Goal: Check status: Check status

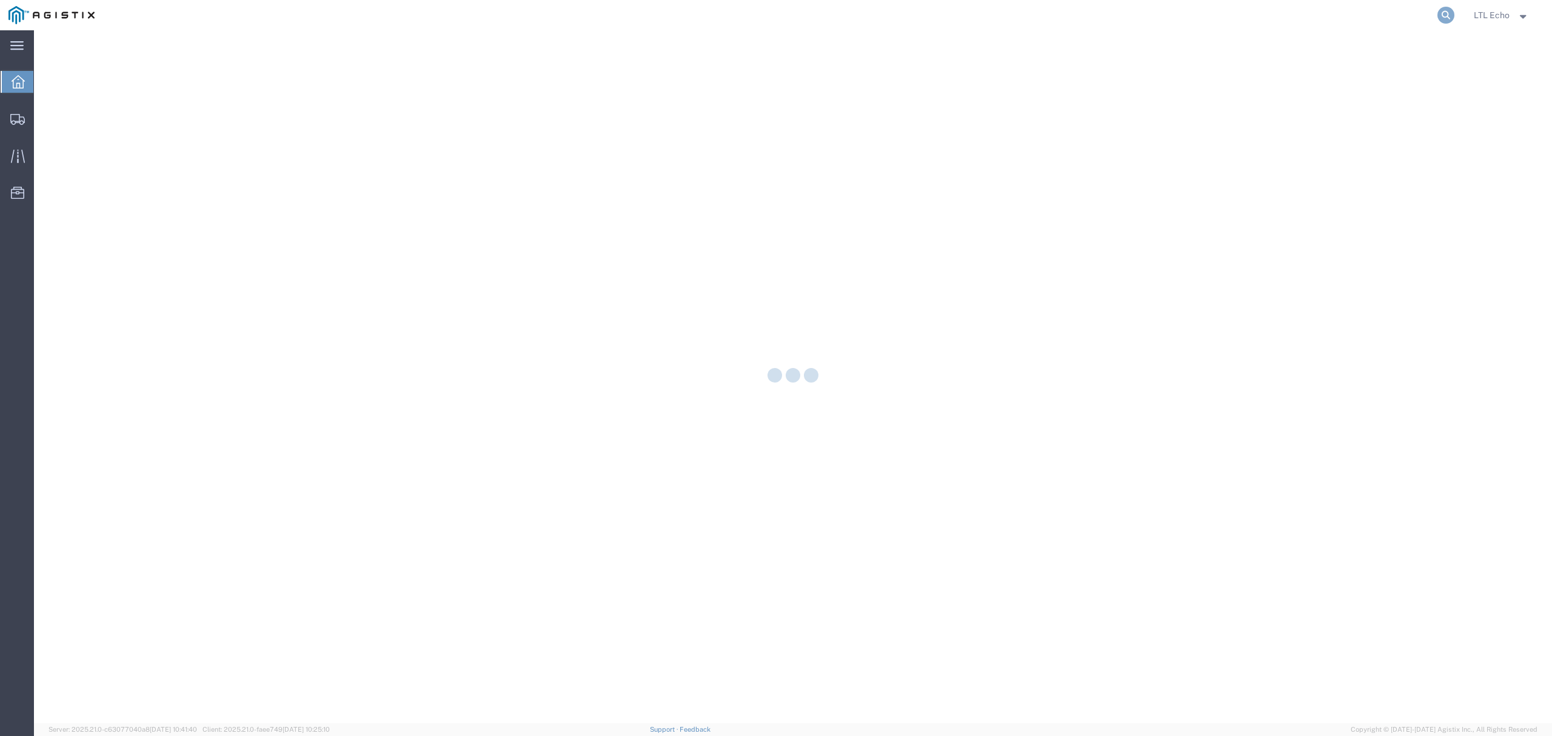
click at [1443, 13] on icon at bounding box center [1446, 15] width 17 height 17
click at [1411, 15] on input "search" at bounding box center [1253, 15] width 369 height 29
paste input "64645907"
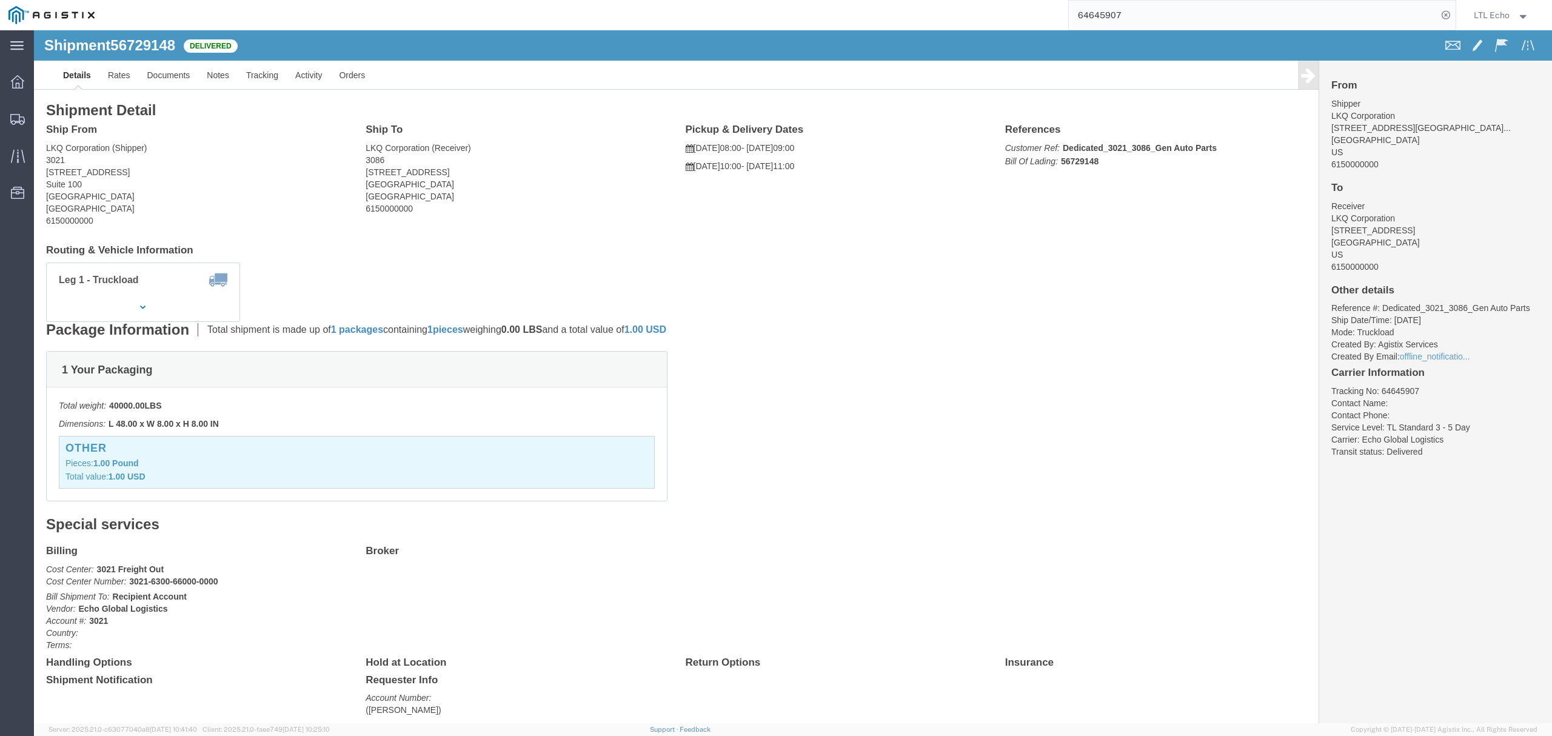
click div "Package Information Total shipment is made up of 1 packages containing 1 pieces…"
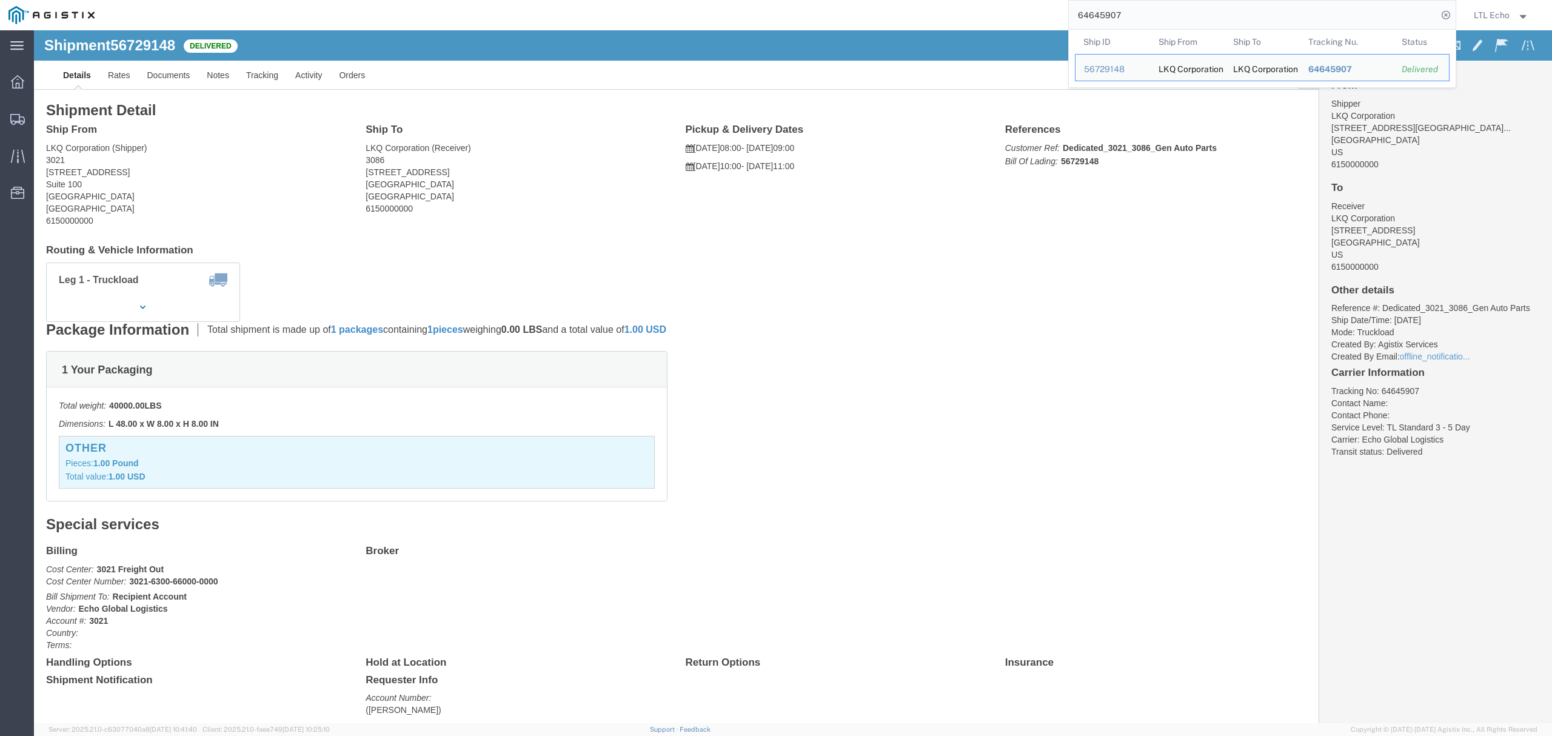
drag, startPoint x: 1177, startPoint y: 18, endPoint x: 959, endPoint y: 25, distance: 218.4
click at [959, 25] on div "64645907 Ship ID Ship From Ship To Tracking Nu. Status Ship ID 56729148 Ship Fr…" at bounding box center [780, 15] width 1354 height 30
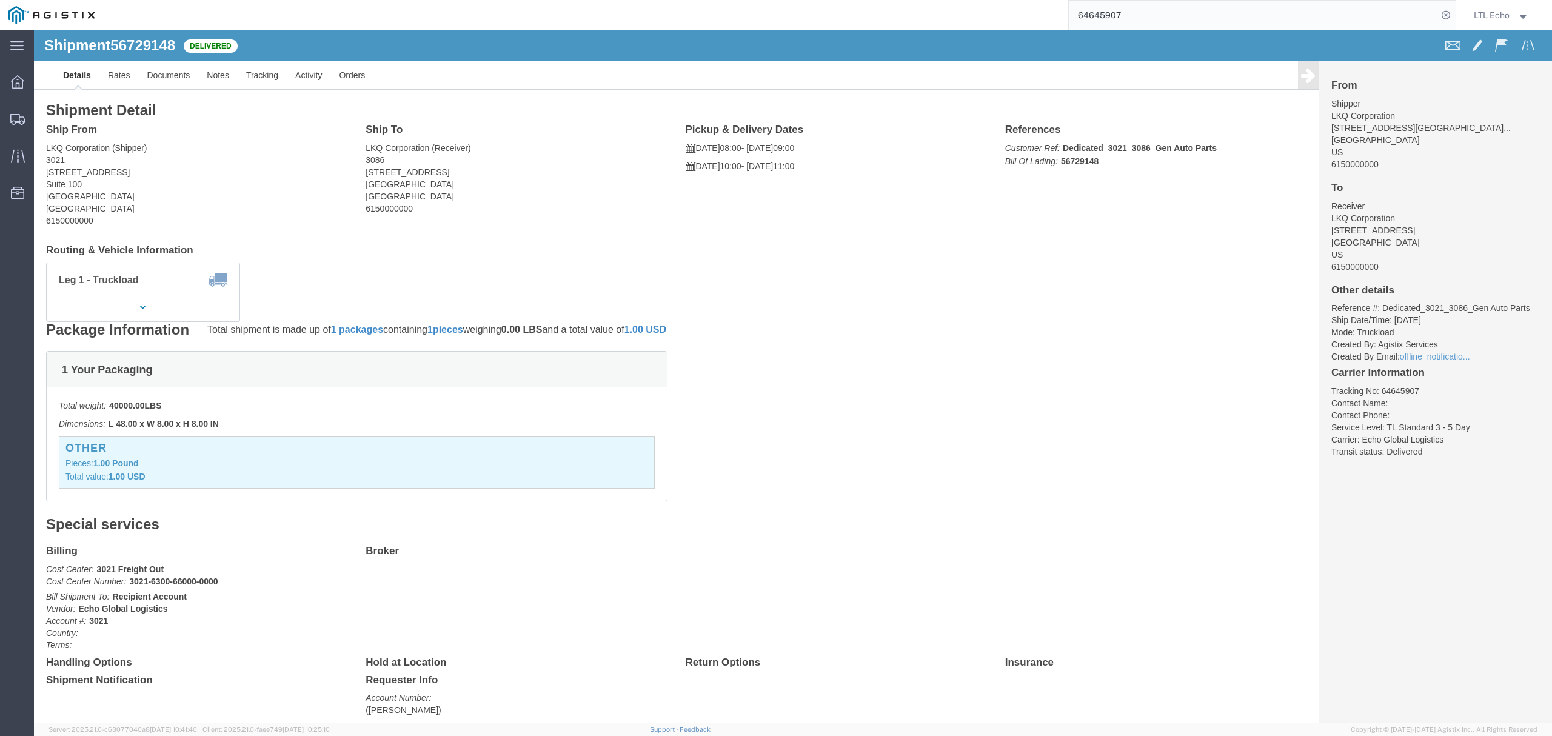
paste input "22033"
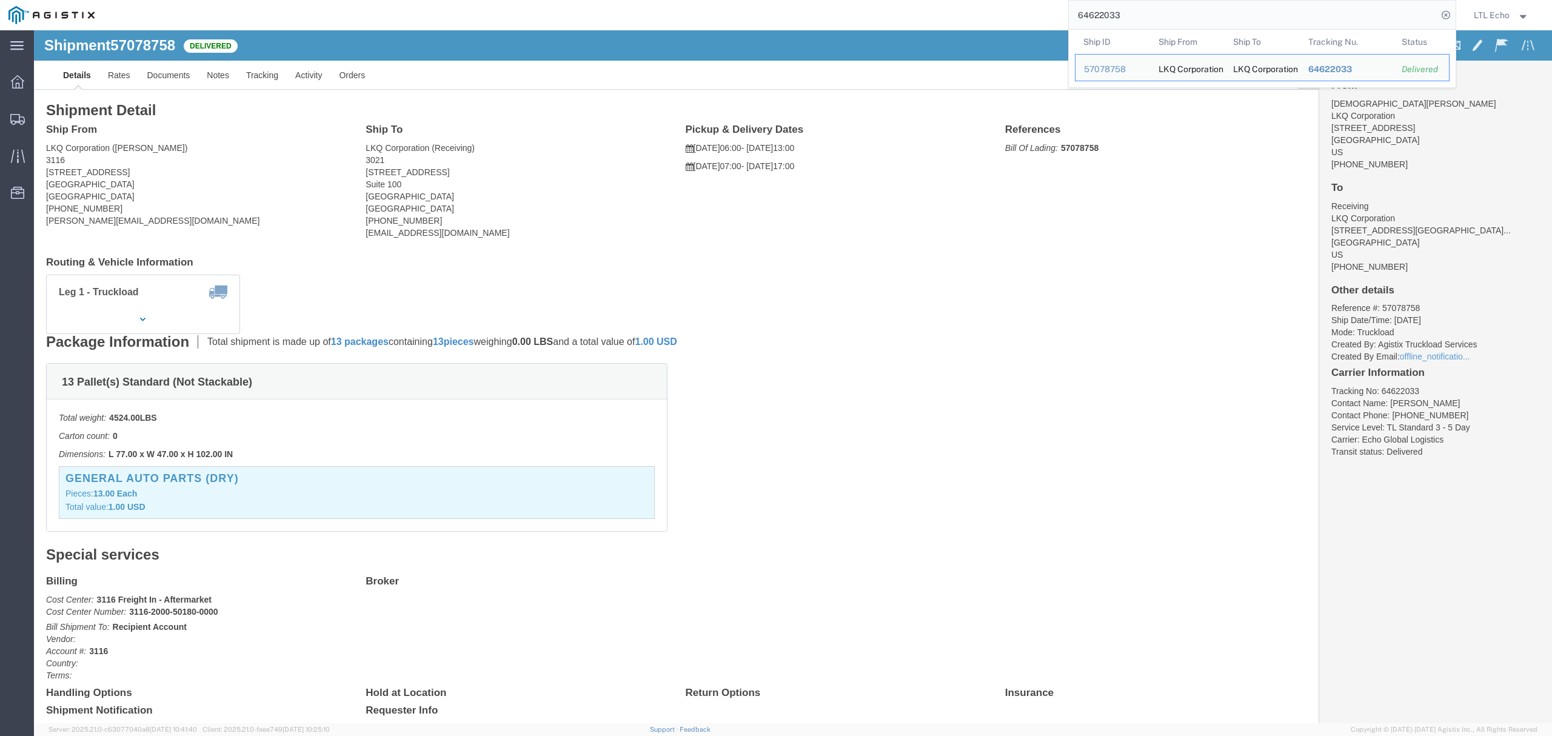
drag, startPoint x: 1153, startPoint y: 15, endPoint x: 854, endPoint y: 21, distance: 298.4
paste input "64645839"
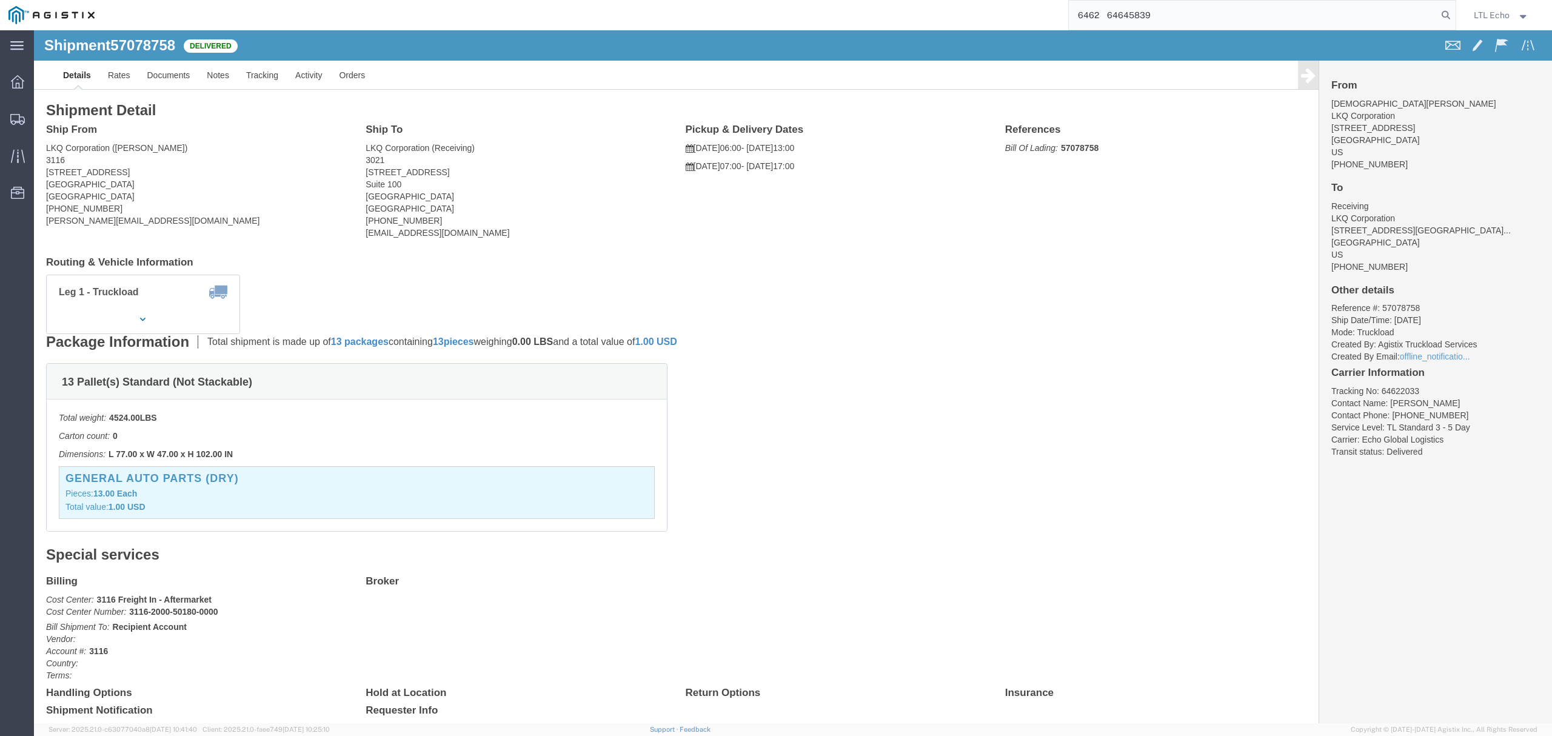
drag, startPoint x: 1072, startPoint y: 1, endPoint x: 1096, endPoint y: 23, distance: 32.6
click div "Shipment 57078758 Delivered Details Rates Documents Notes Tracking Activity Ord…"
click at [1096, 21] on input "6462 64645839" at bounding box center [1253, 15] width 369 height 29
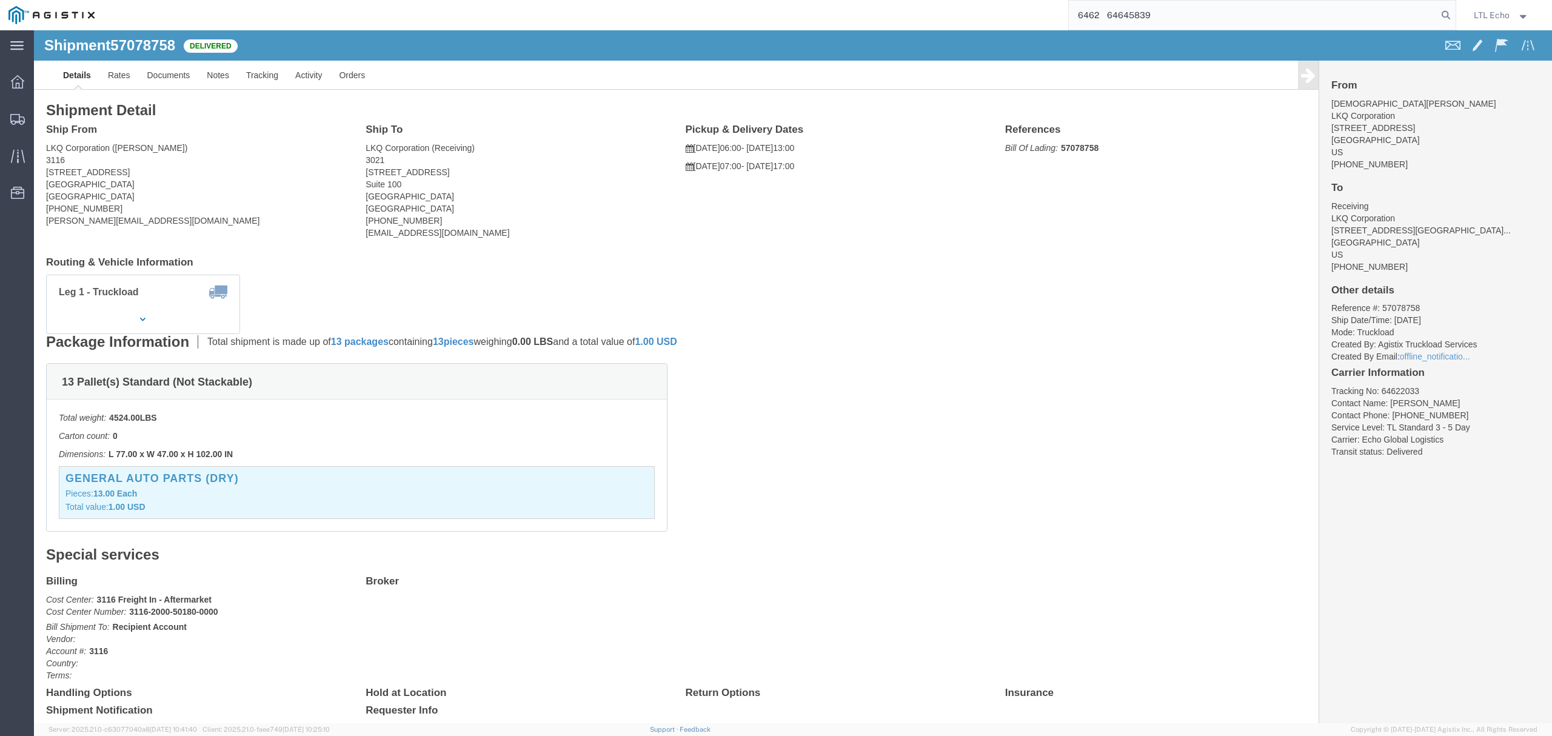
paste input "search"
type input "64645839"
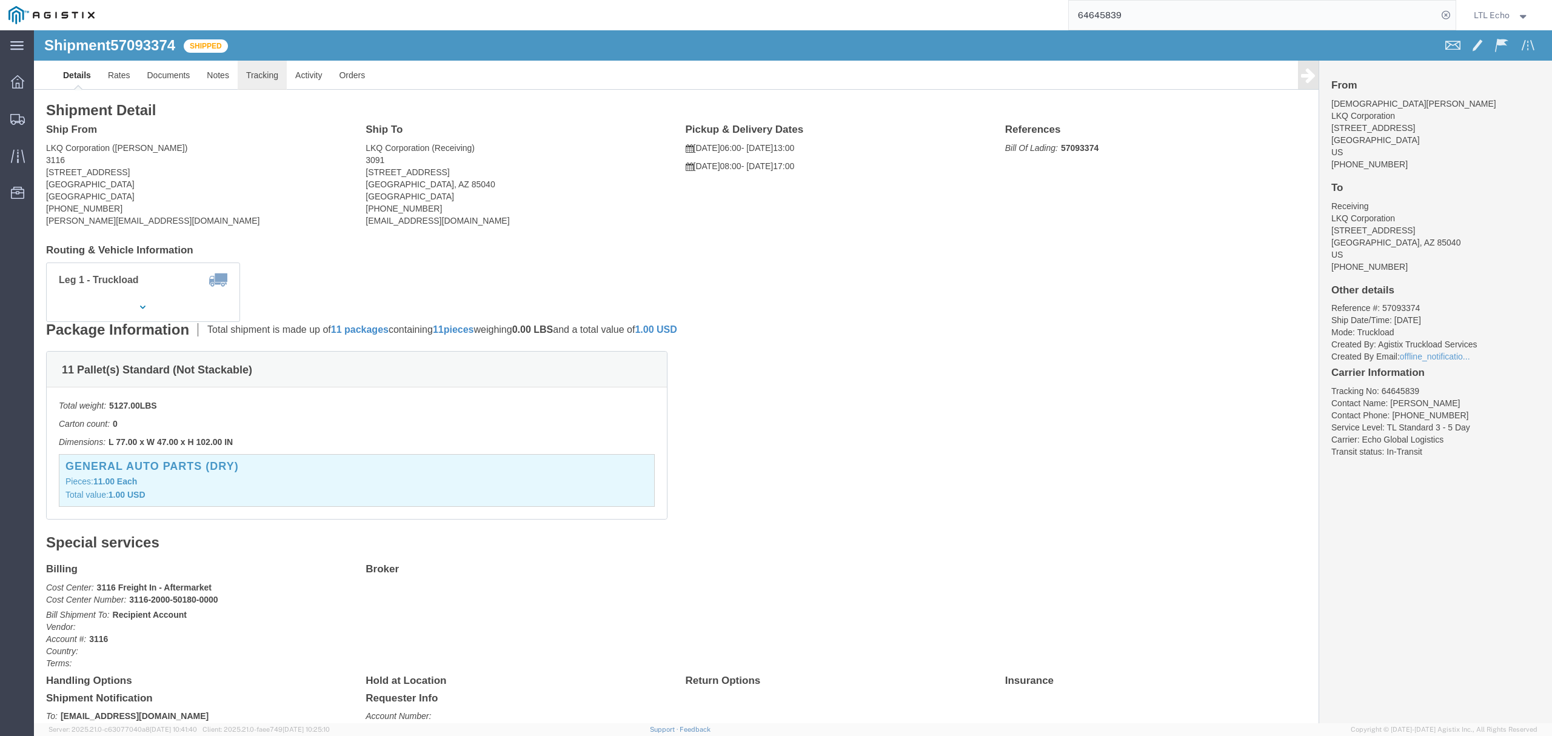
click link "Tracking"
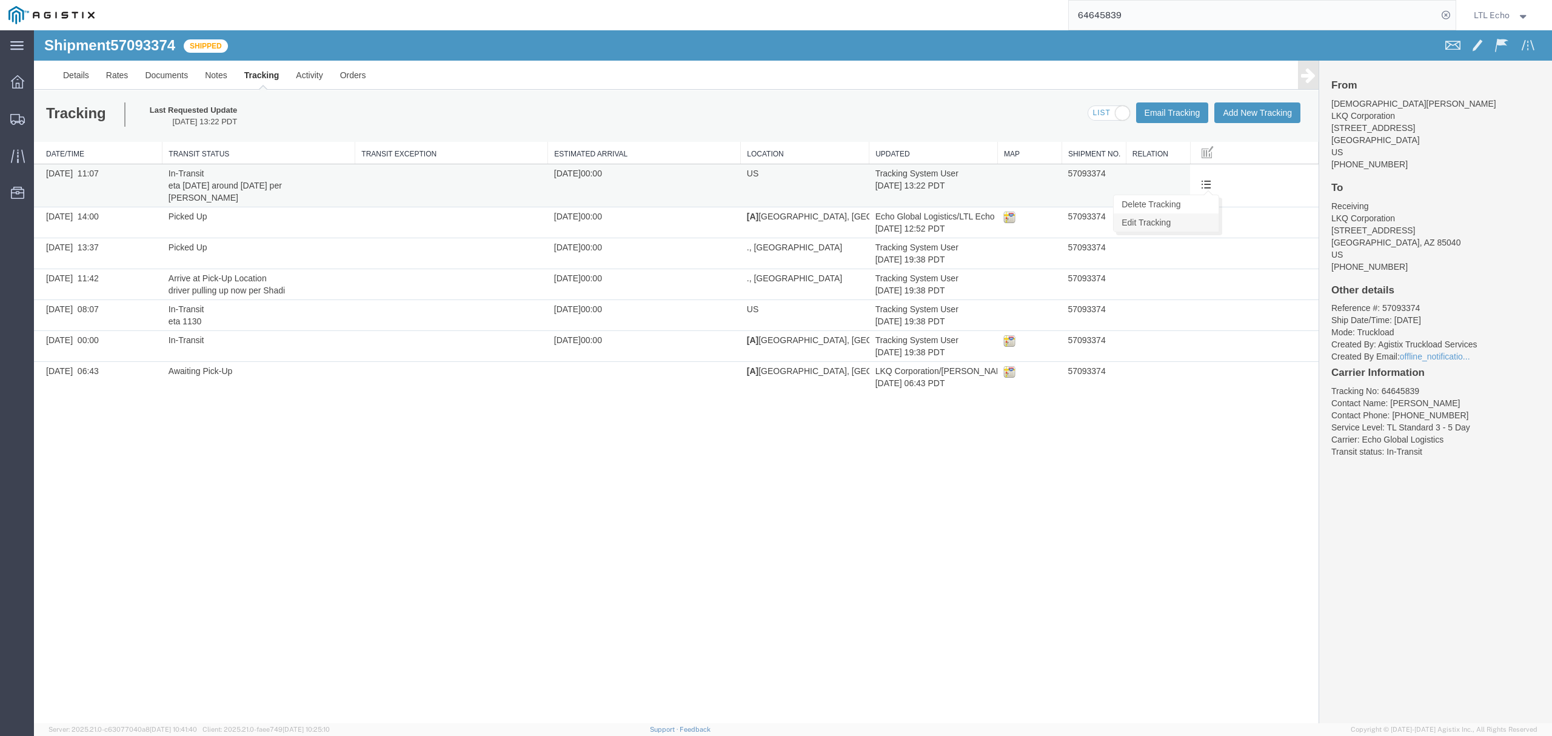
click at [1153, 222] on link "Edit Tracking" at bounding box center [1166, 222] width 105 height 18
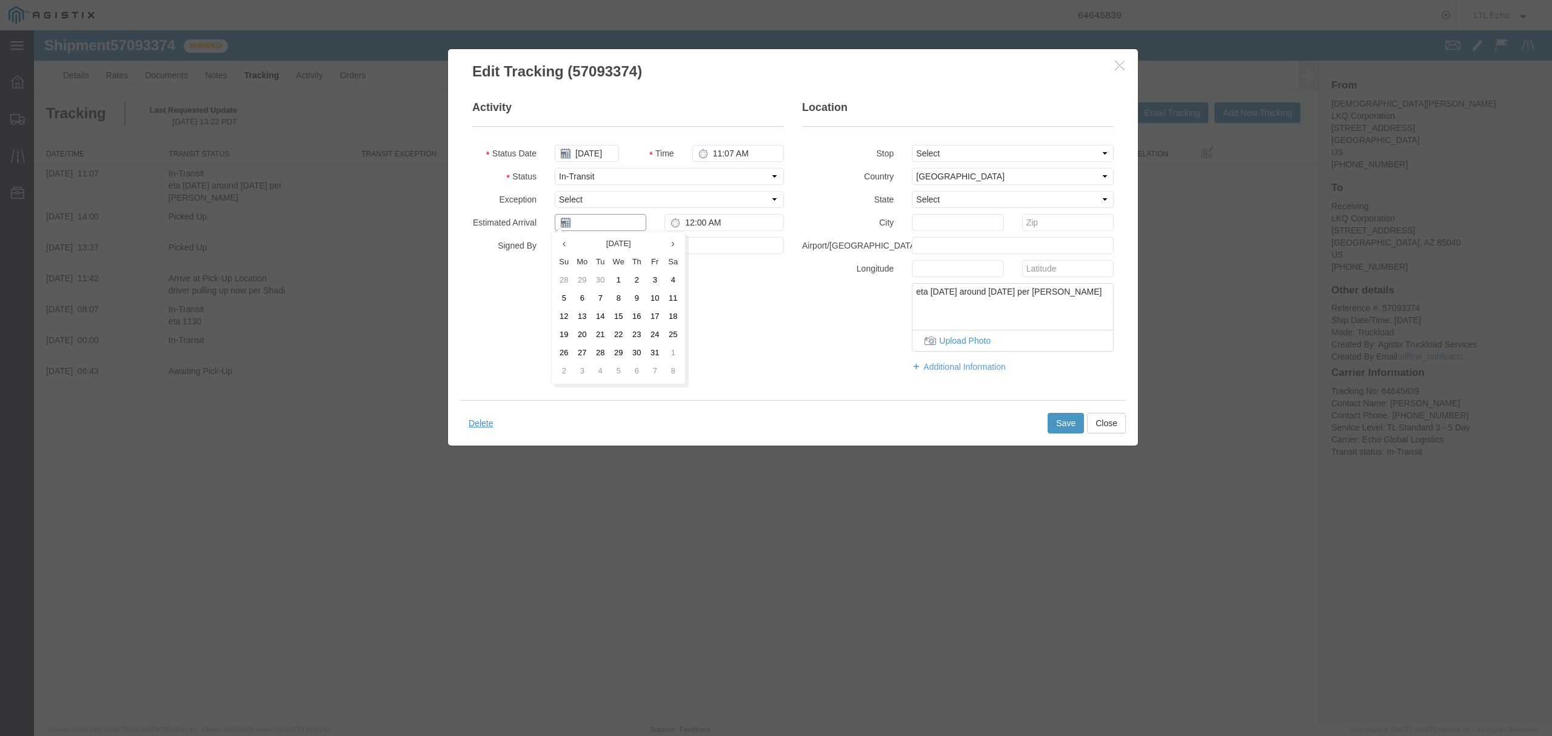
click at [607, 224] on input "text" at bounding box center [601, 222] width 92 height 17
click at [653, 309] on td "17" at bounding box center [655, 317] width 18 height 18
type input "[DATE]"
click at [699, 223] on input "12:00 AM" at bounding box center [724, 222] width 119 height 17
type input "M"
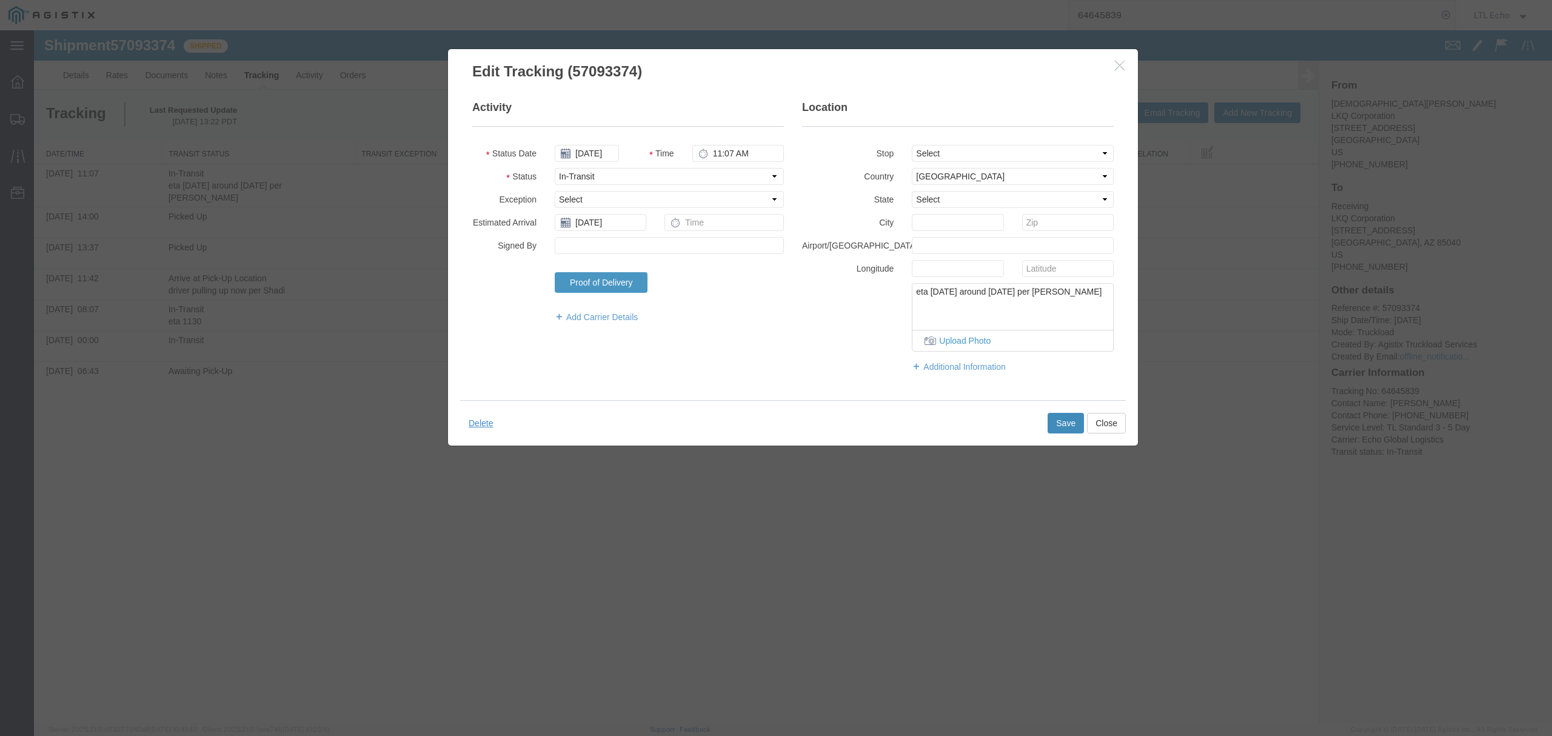
click at [1059, 428] on button "Save" at bounding box center [1066, 423] width 36 height 21
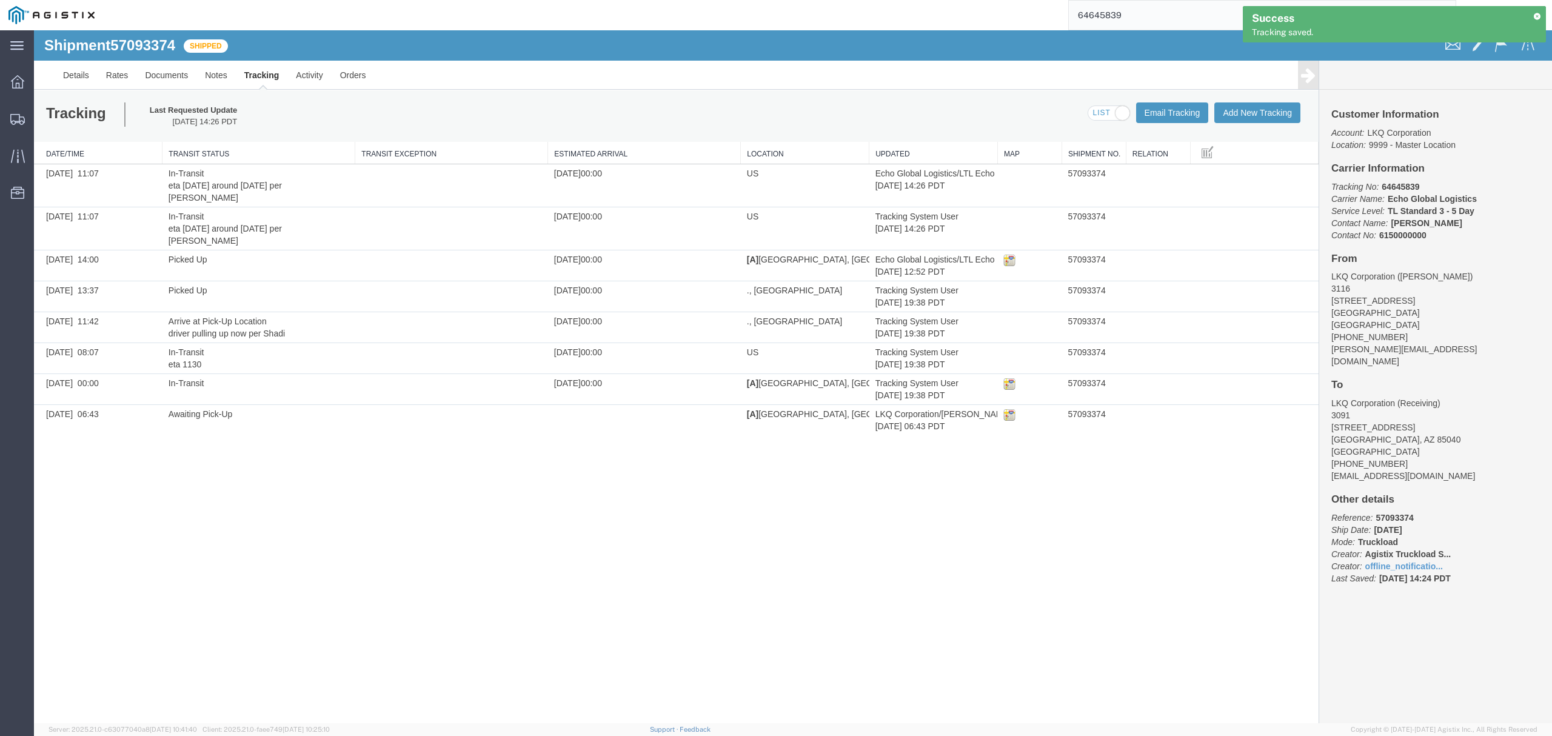
click at [915, 534] on div "Shipment 57093374 8 of 8 Shipped Details Rates Documents Notes Tracking Activit…" at bounding box center [793, 377] width 1519 height 694
click at [18, 150] on icon at bounding box center [18, 156] width 14 height 14
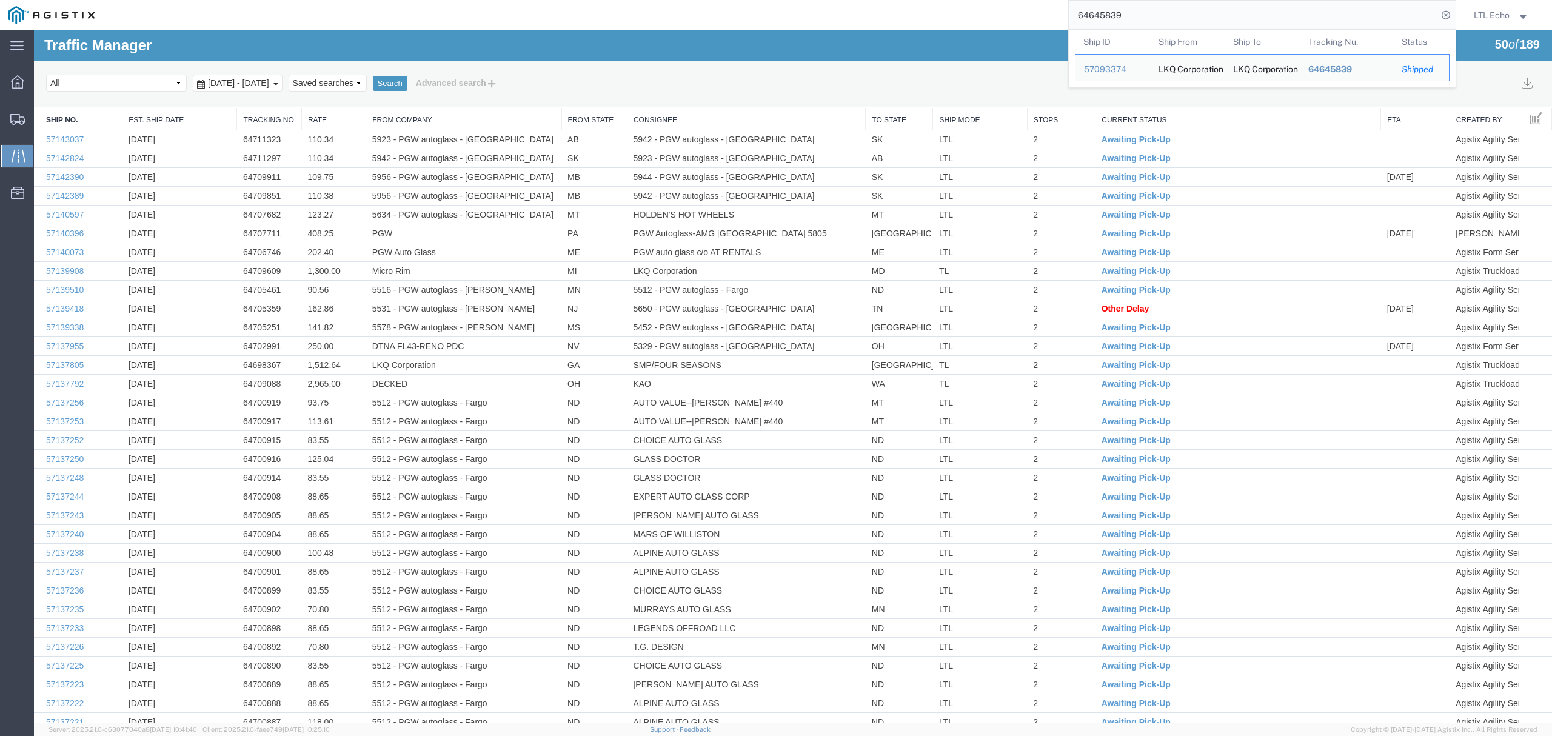
drag, startPoint x: 1150, startPoint y: 13, endPoint x: 850, endPoint y: 1, distance: 300.4
click at [867, 1] on div "64645839 Ship ID Ship From Ship To Tracking Nu. Status Ship ID 57093374 Ship Fr…" at bounding box center [780, 15] width 1354 height 30
paste input "57093018"
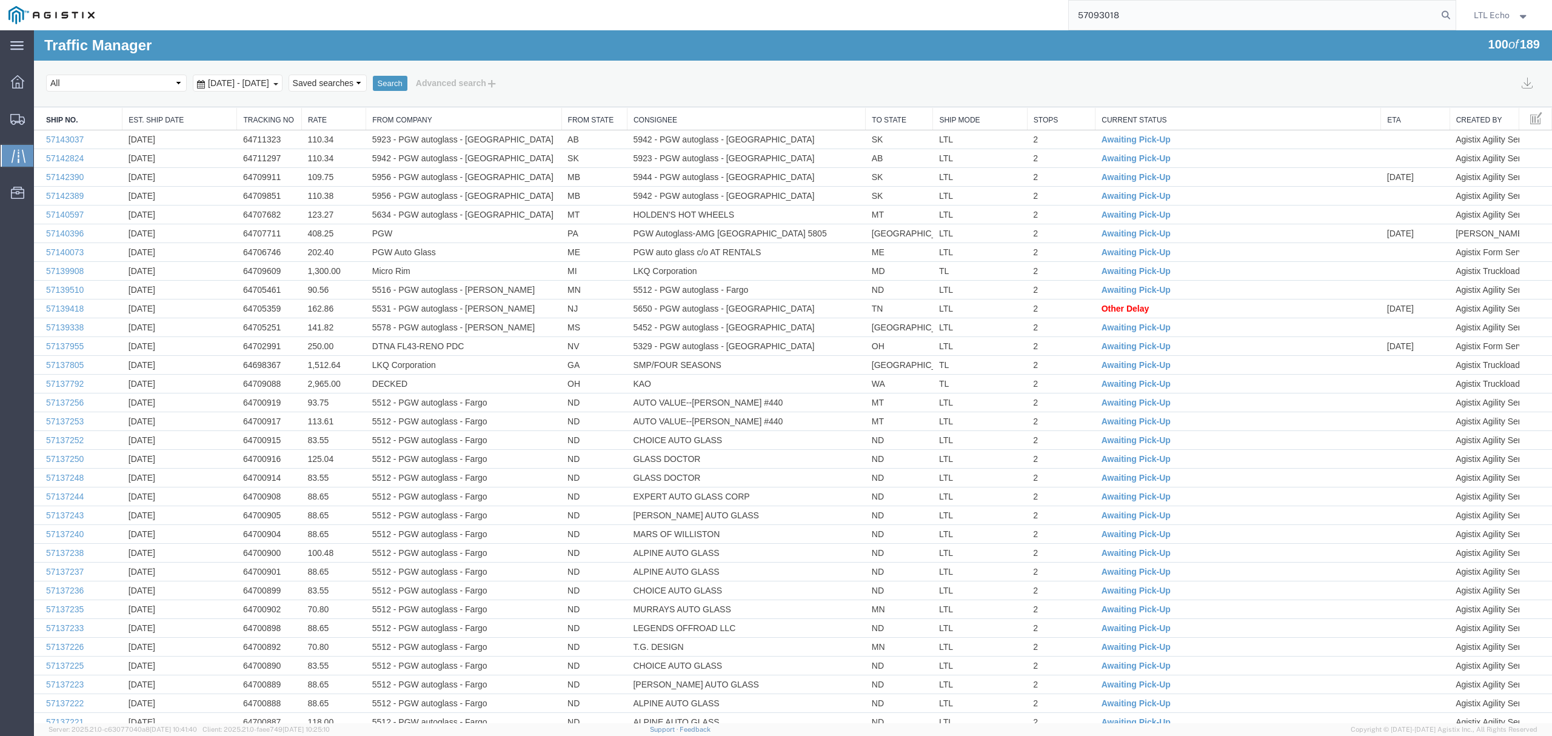
type input "57093018"
click at [367, 79] on select "Saved searches LKQ TL PGW TL Won" at bounding box center [328, 83] width 78 height 17
select select "LKQ TL"
click at [310, 75] on select "Saved searches LKQ TL PGW TL Won" at bounding box center [328, 83] width 78 height 17
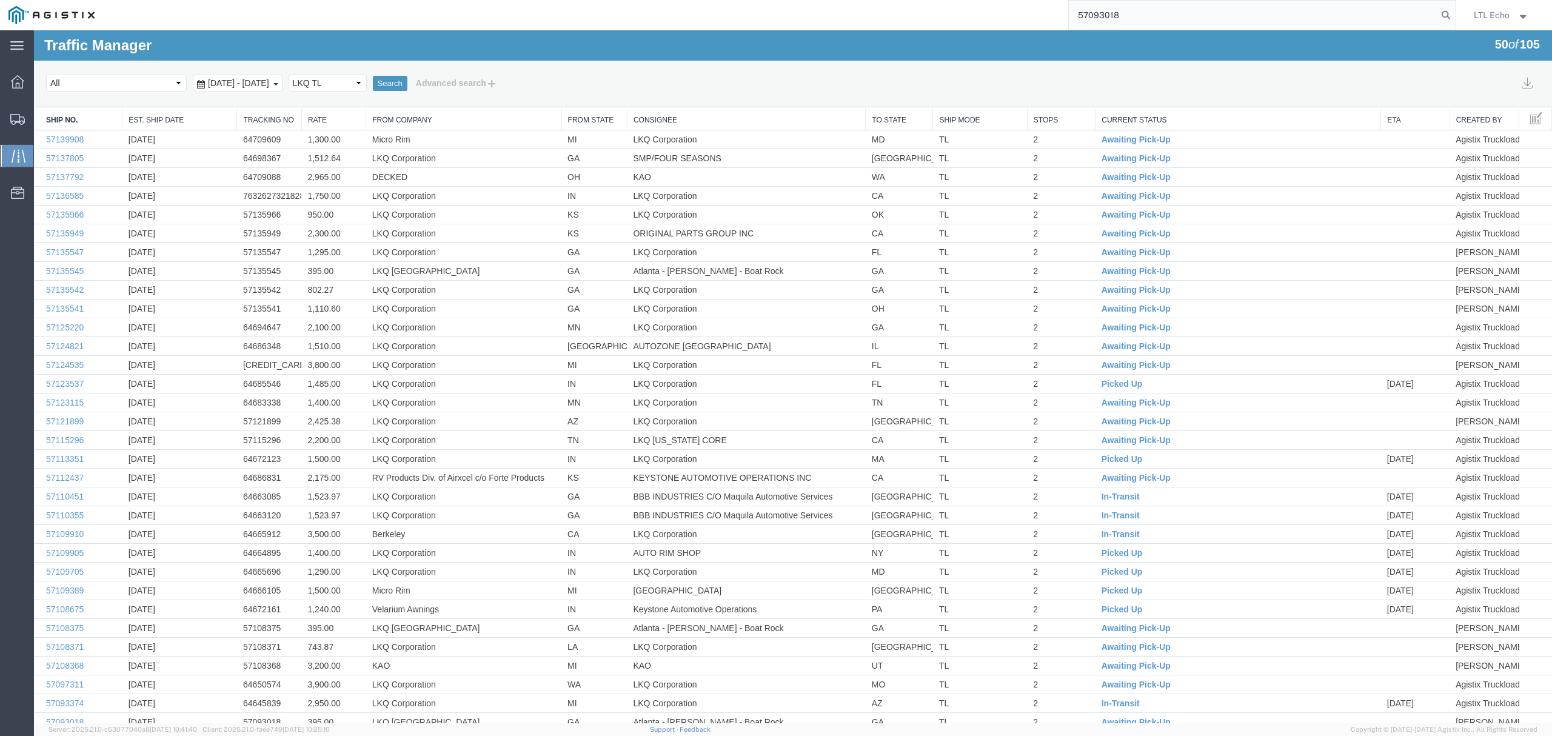
click at [670, 67] on div "Search Select status [No transit records] All Arrival Notice Available Arrival …" at bounding box center [793, 84] width 1519 height 47
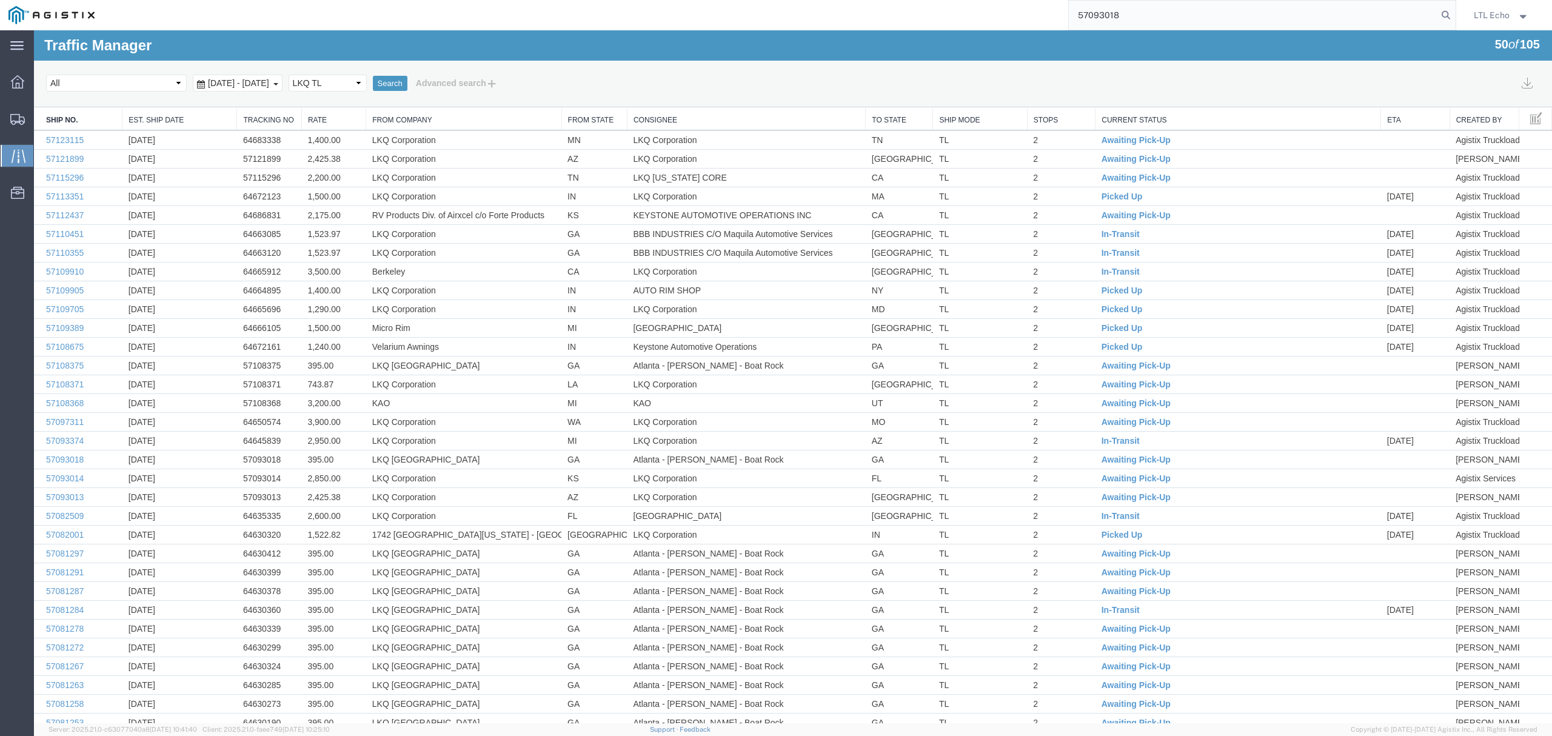
scroll to position [369, 0]
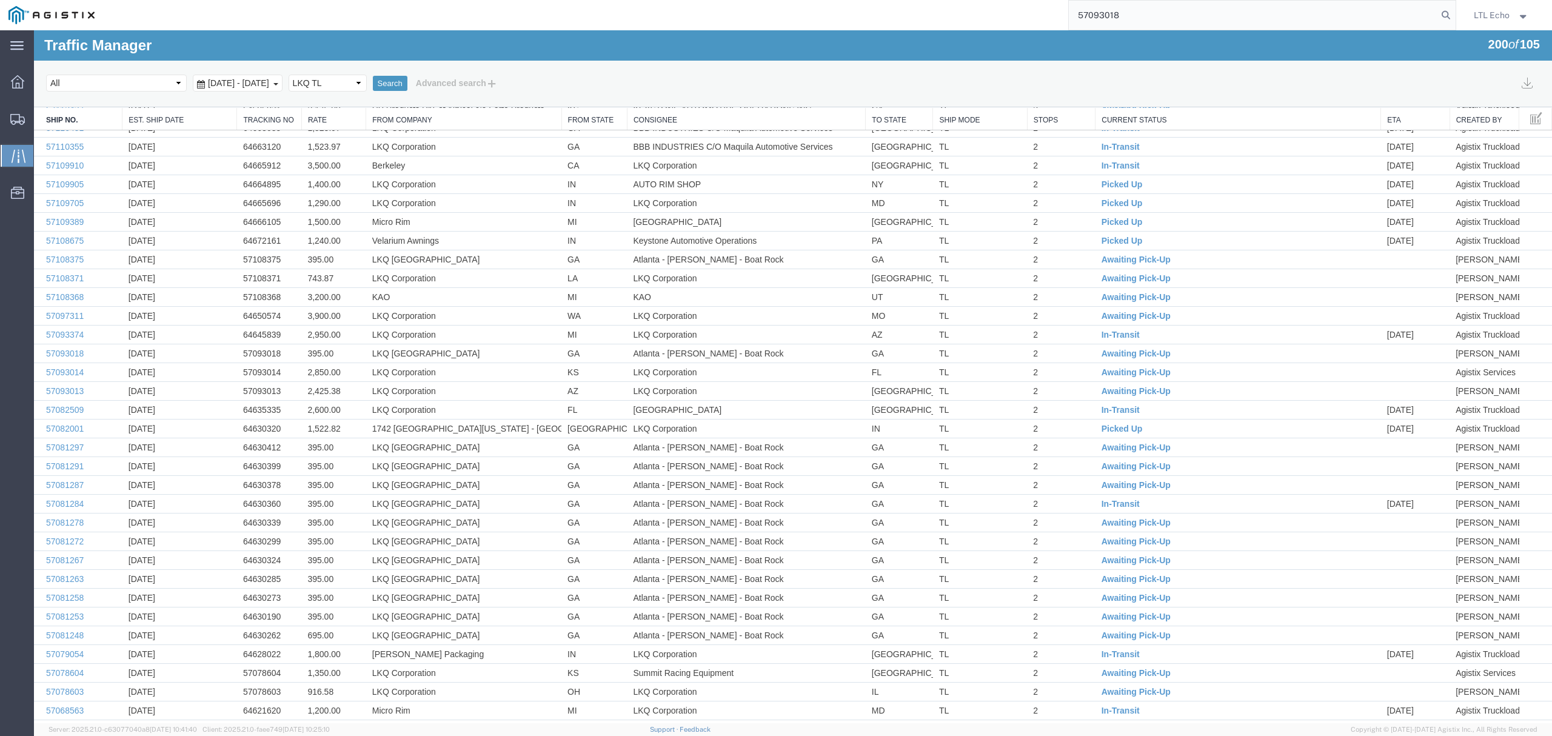
drag, startPoint x: 1213, startPoint y: 13, endPoint x: 283, endPoint y: 30, distance: 930.4
click at [619, 22] on div "57093018" at bounding box center [780, 15] width 1354 height 30
paste input "37586"
type input "57037586"
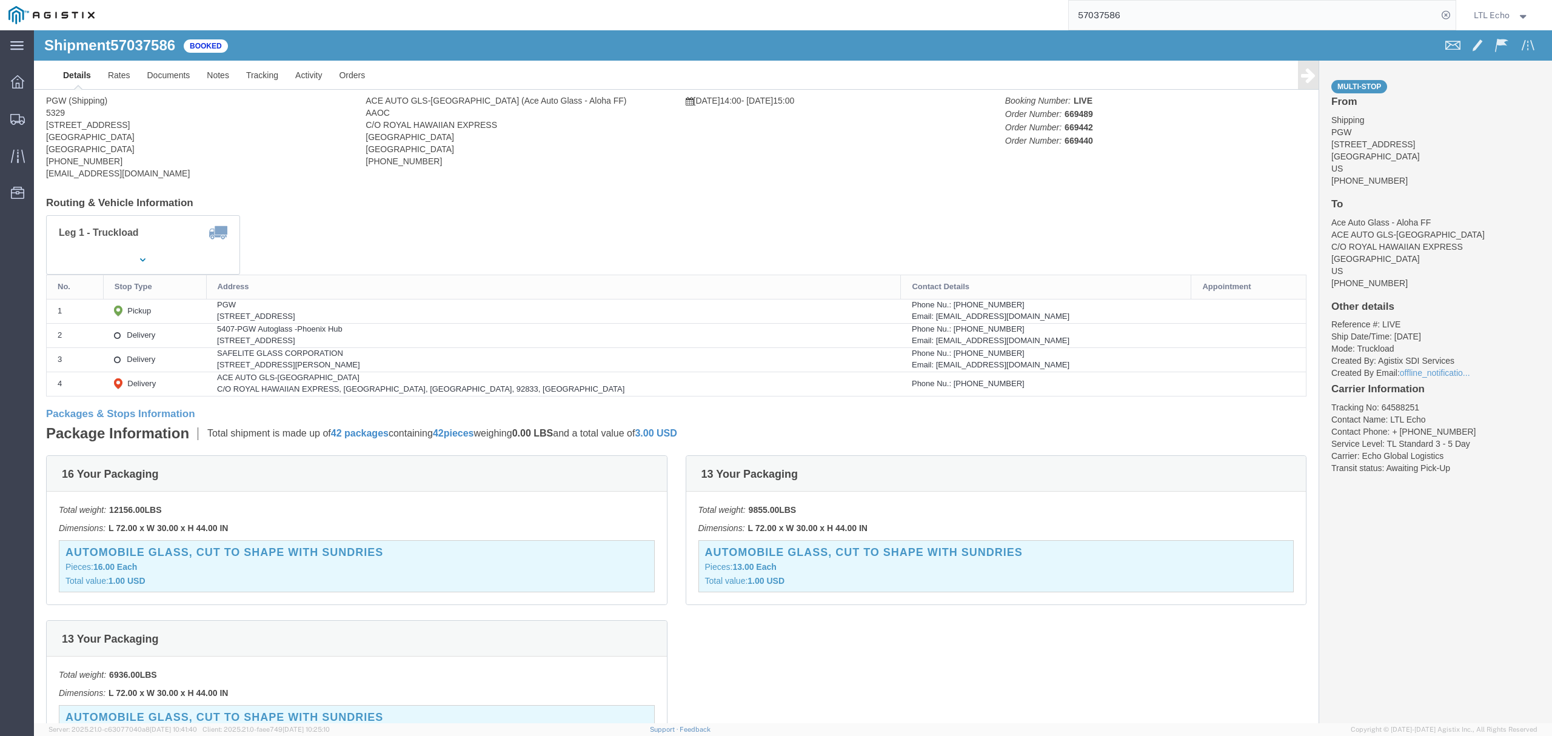
scroll to position [45, 0]
click link "Rates"
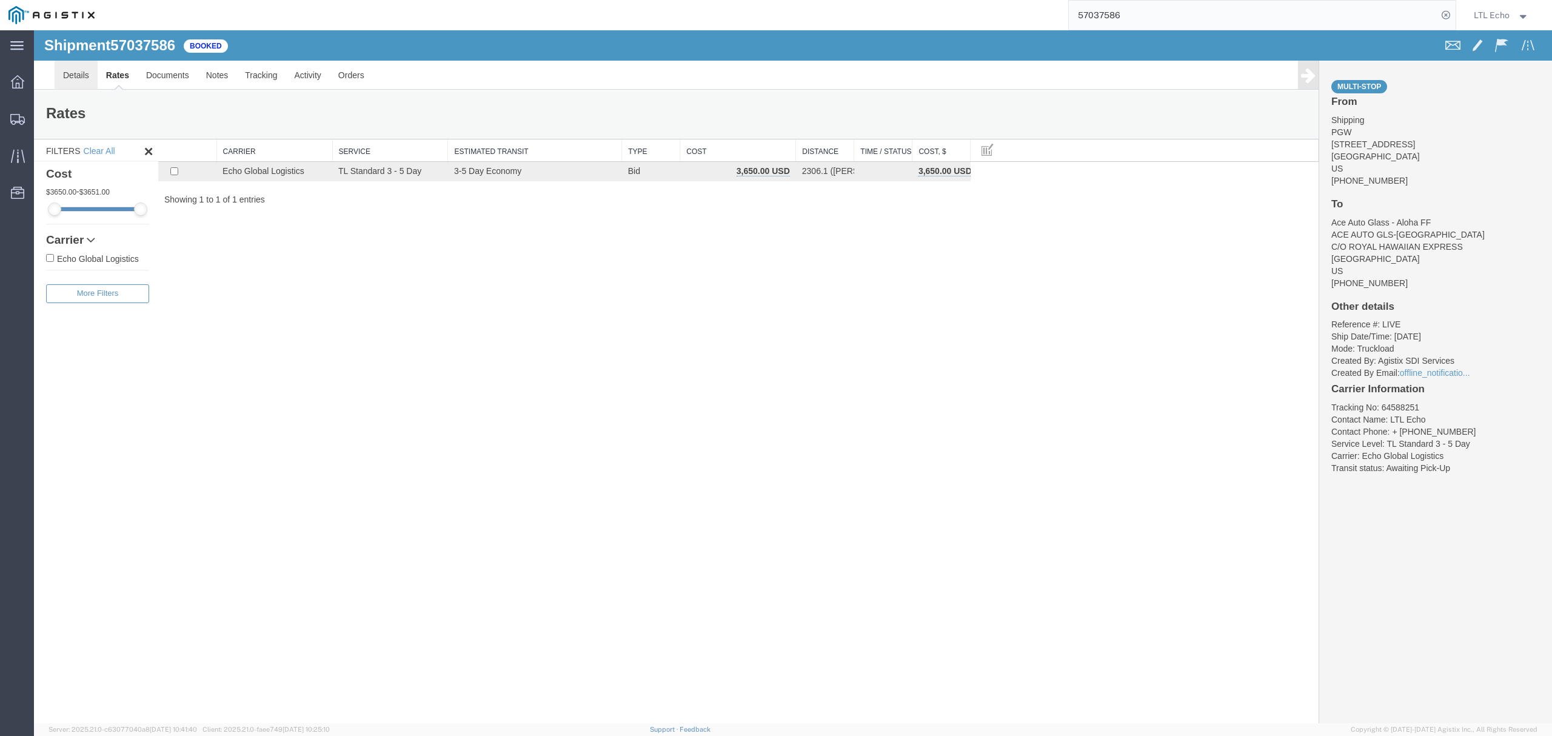
click at [86, 76] on link "Details" at bounding box center [76, 75] width 43 height 29
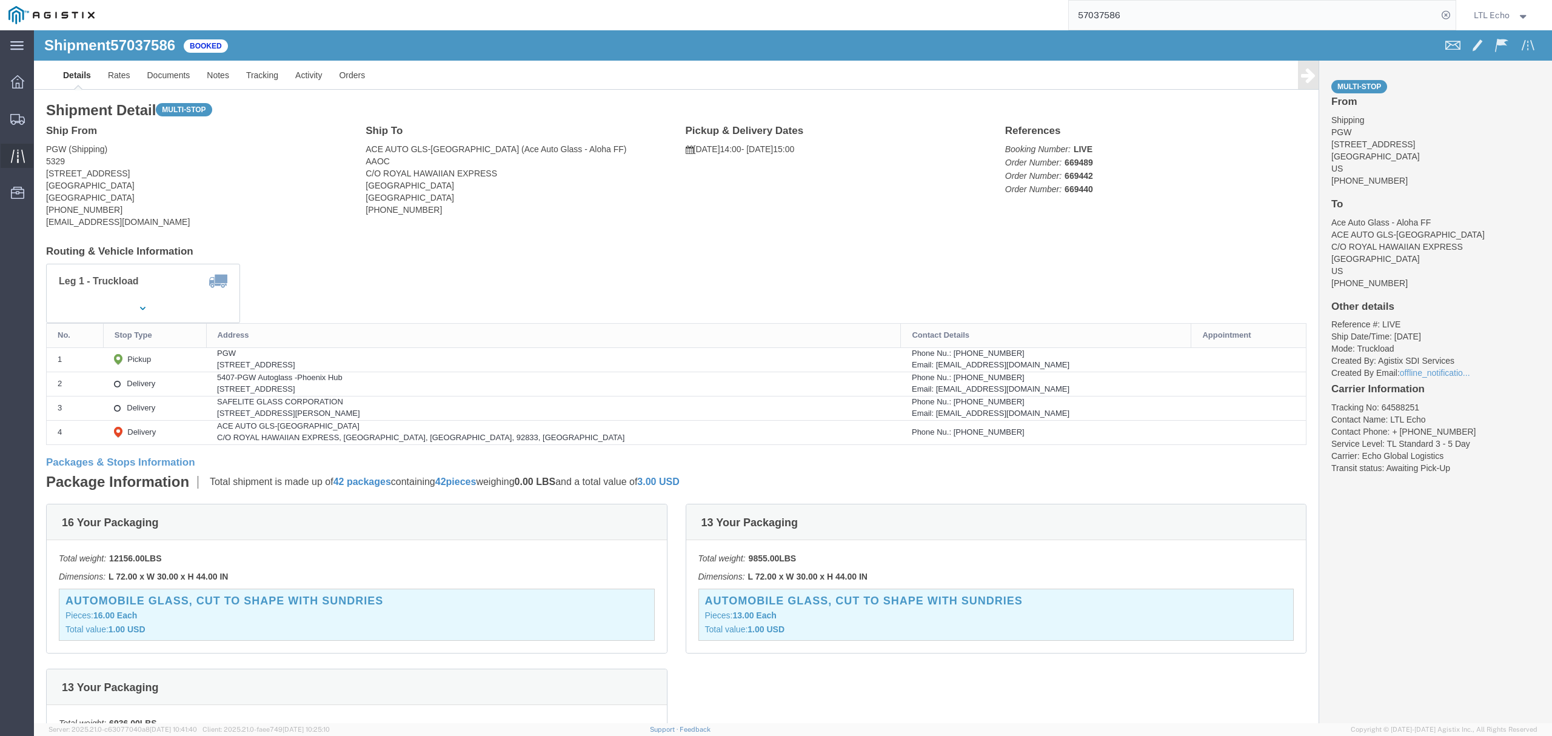
click at [18, 146] on div at bounding box center [18, 156] width 34 height 24
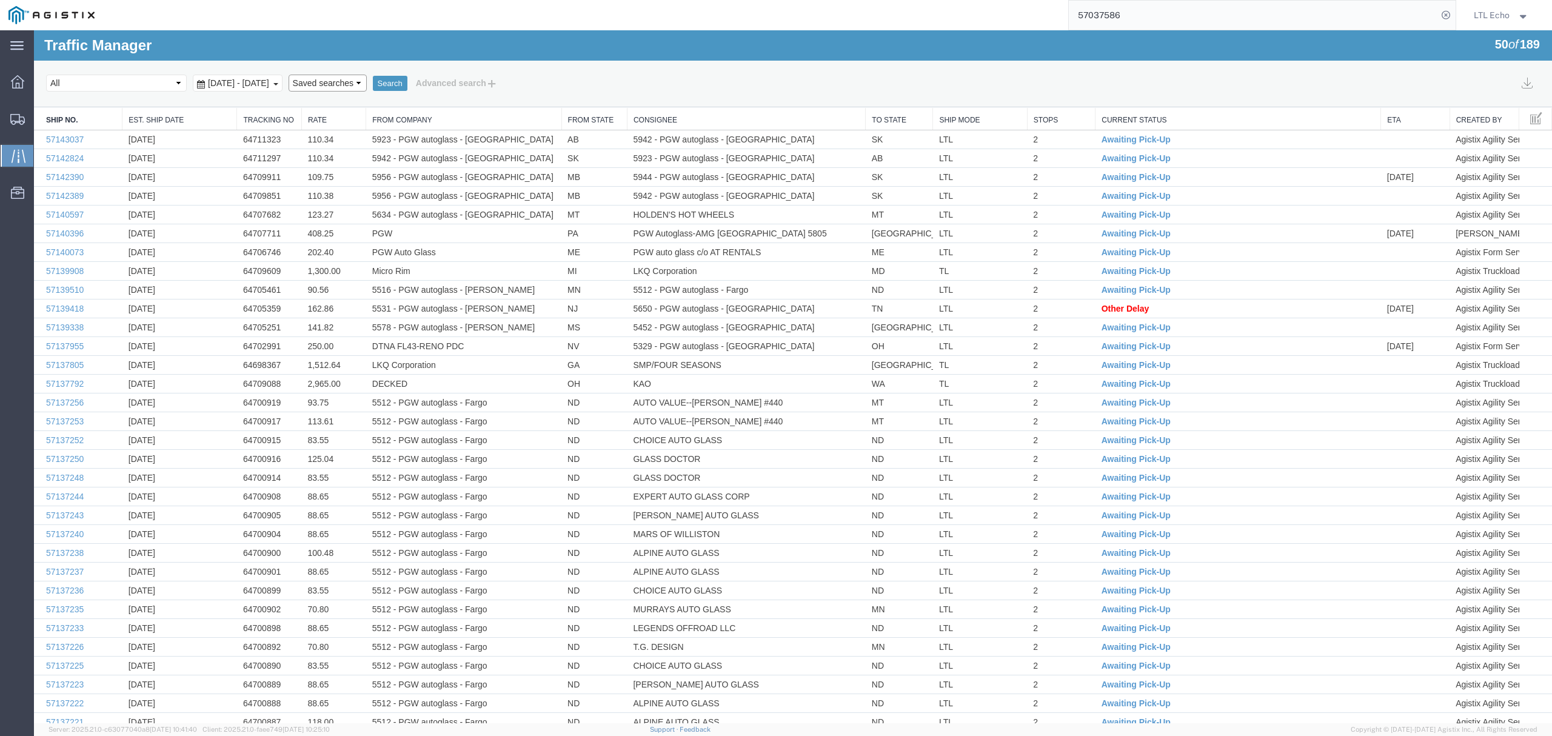
click at [367, 80] on select "Saved searches LKQ TL PGW TL Won" at bounding box center [328, 83] width 78 height 17
select select "PGW TL Won"
click at [310, 75] on select "Saved searches LKQ TL PGW TL Won" at bounding box center [328, 83] width 78 height 17
